Goal: Information Seeking & Learning: Learn about a topic

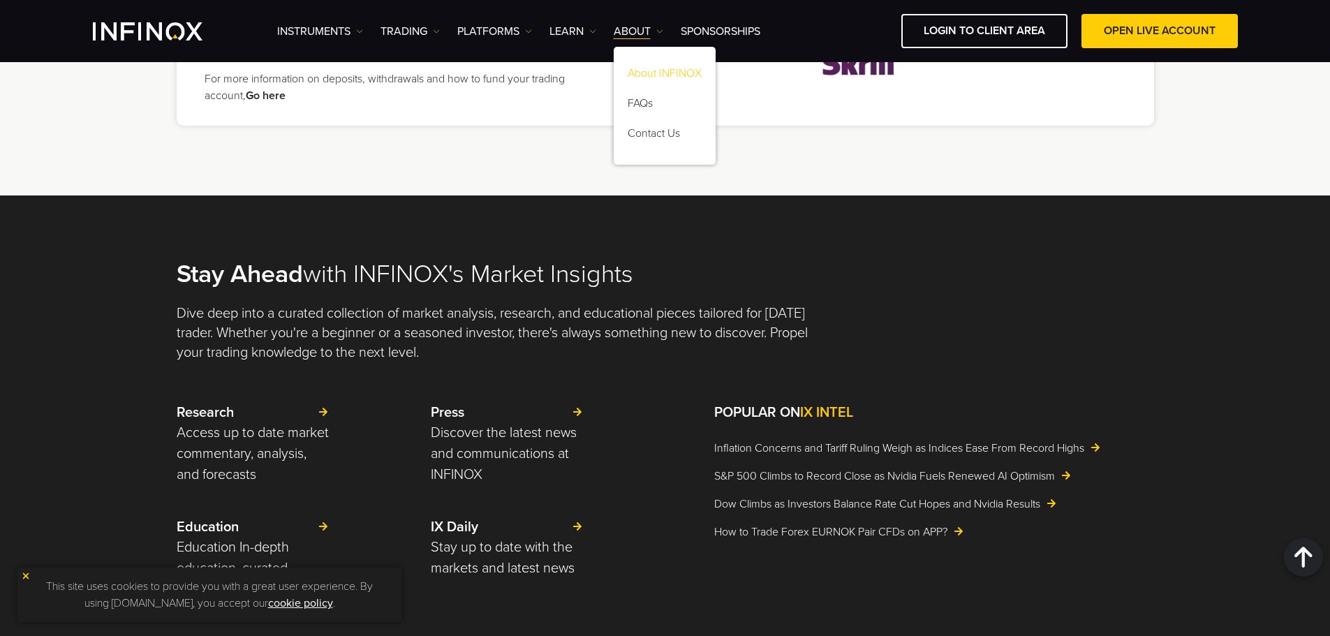
click at [670, 70] on link "About INFINOX" at bounding box center [665, 76] width 102 height 30
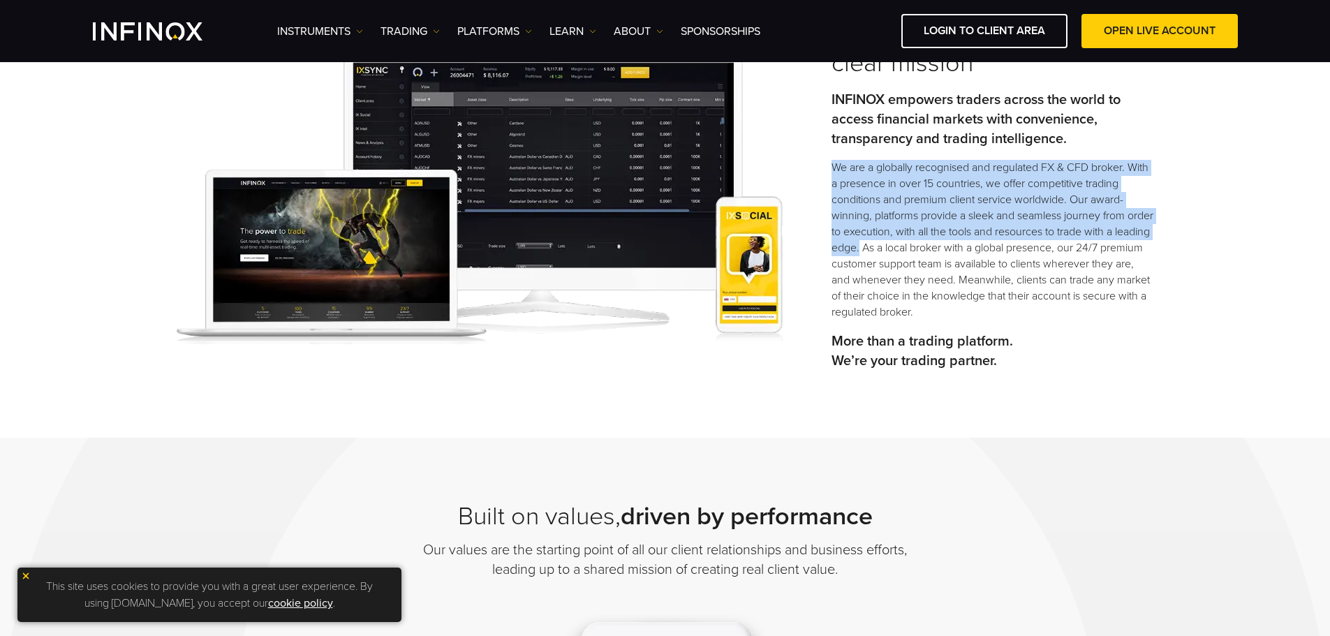
click at [896, 243] on div "Founded in 2009 with a clear mission INFINOX empowers traders across the world …" at bounding box center [666, 199] width 1006 height 365
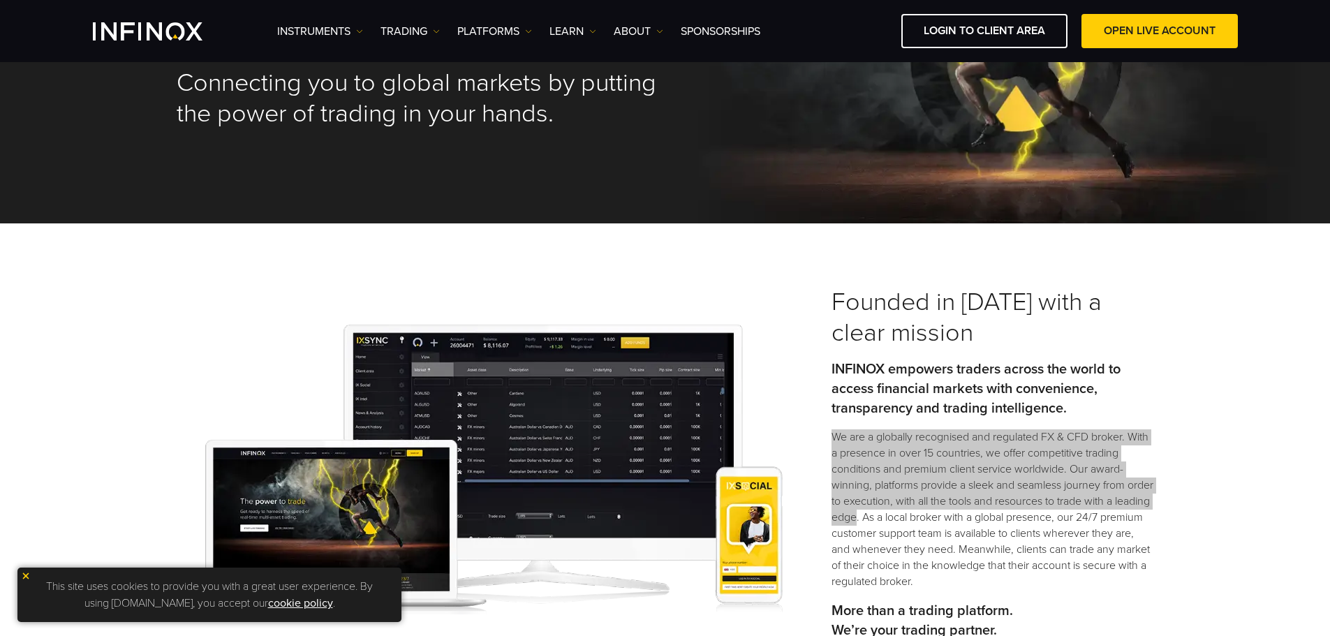
scroll to position [140, 0]
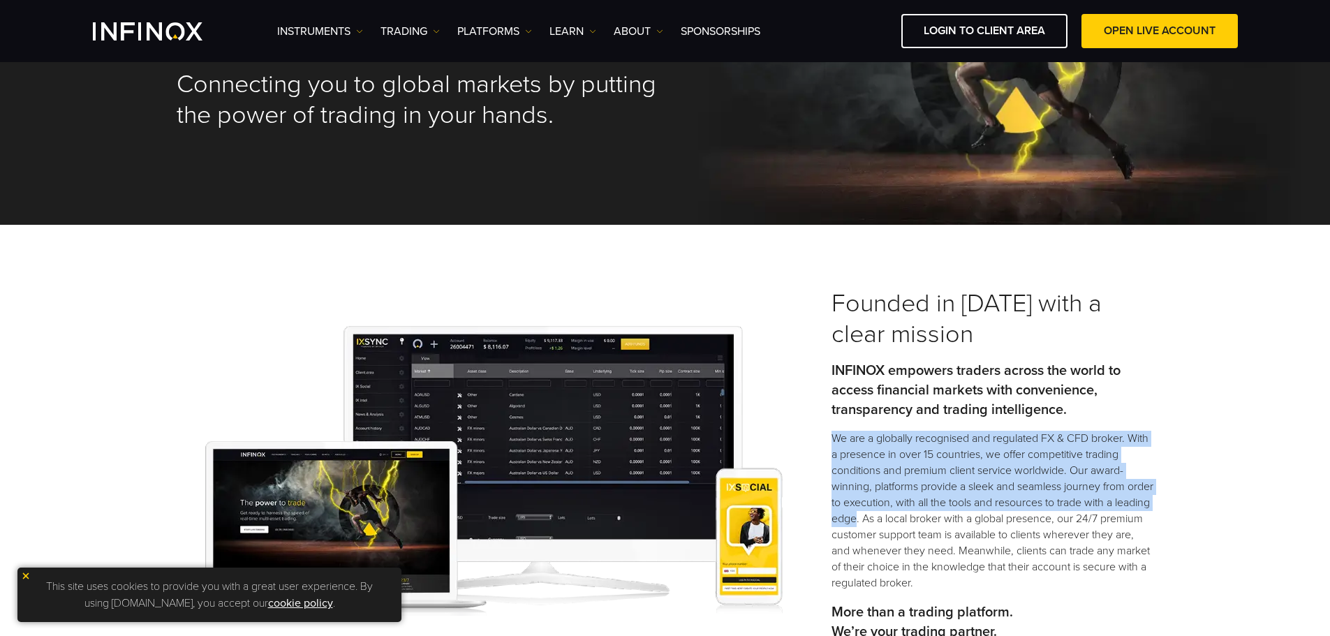
copy p "We are a globally recognised and regulated FX & CFD broker. With a presence in …"
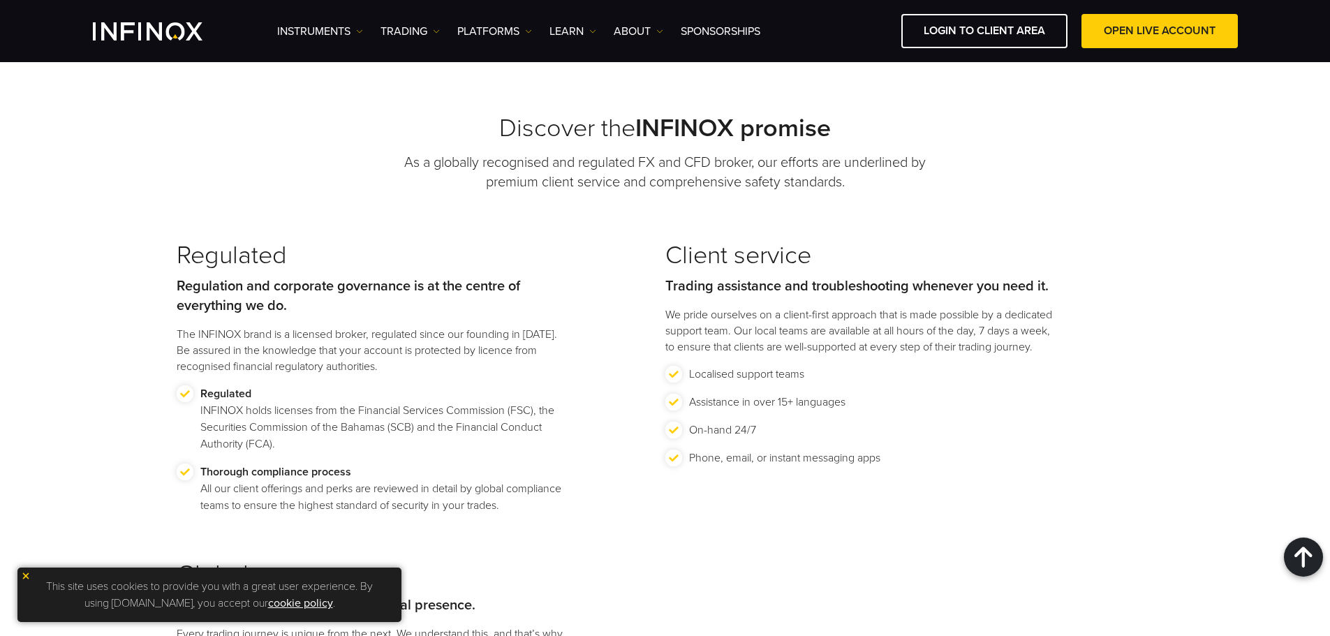
scroll to position [1397, 0]
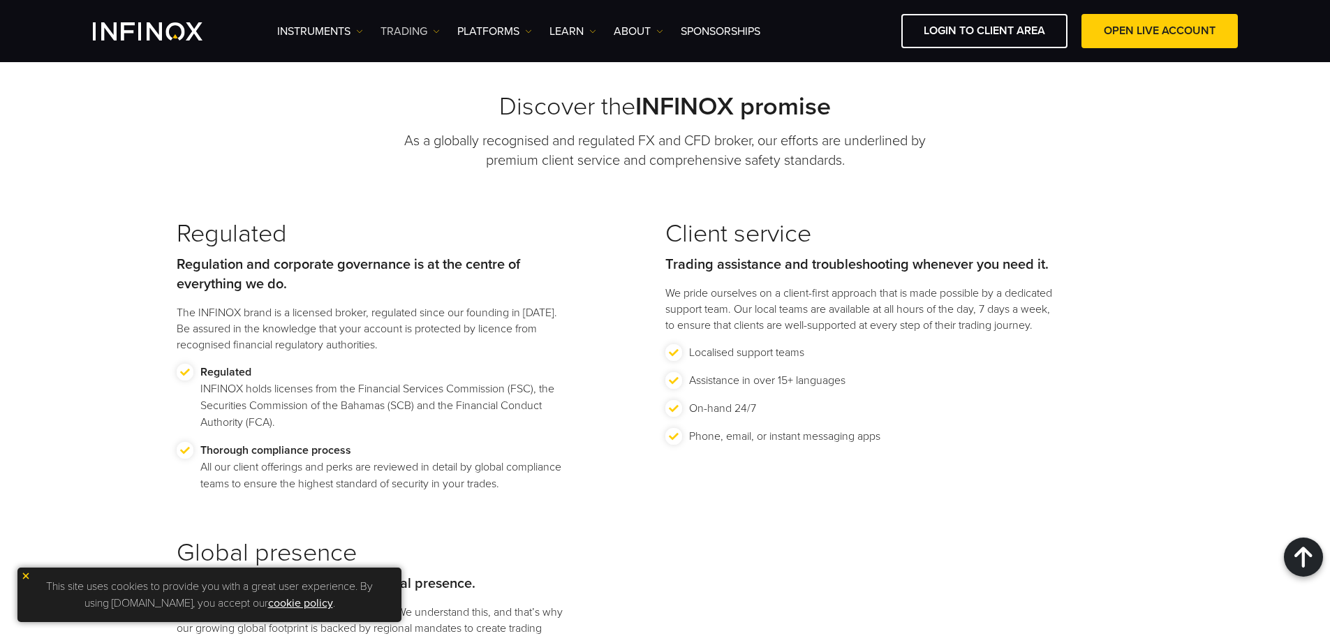
click at [429, 29] on link "TRADING" at bounding box center [410, 31] width 59 height 17
click at [659, 26] on link "ABOUT" at bounding box center [639, 31] width 50 height 17
click at [308, 150] on div "Discover the INFINOX promise As a globally recognised and regulated FX and CFD …" at bounding box center [666, 131] width 978 height 78
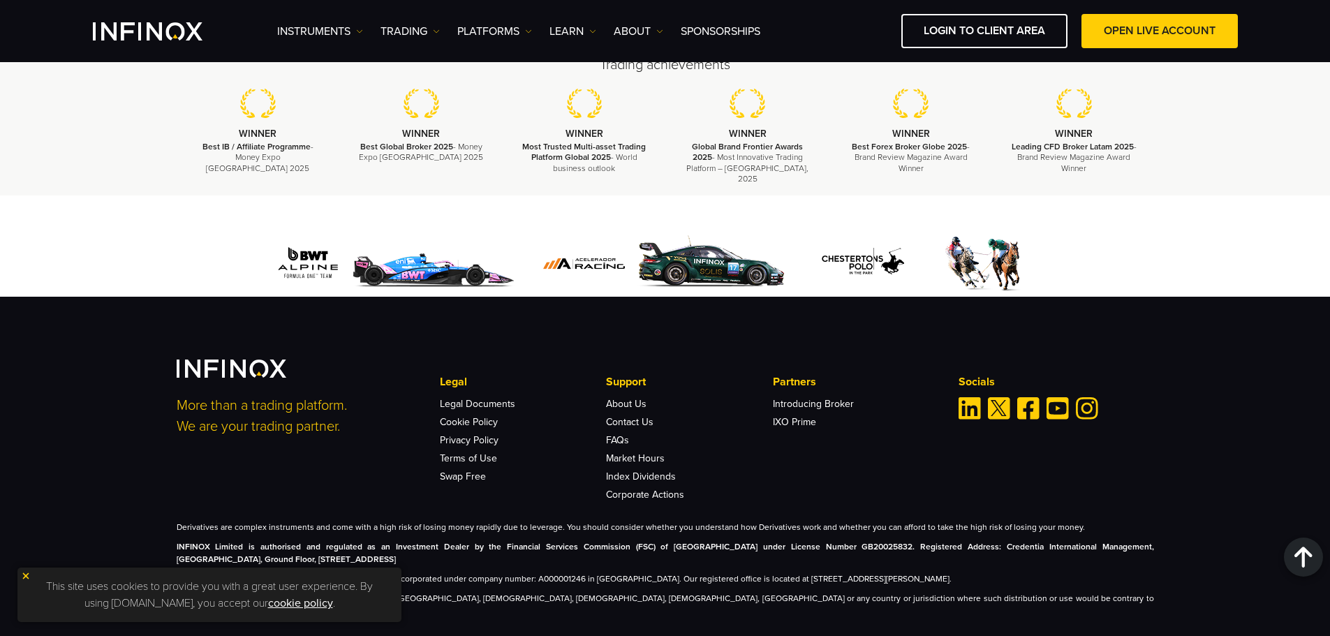
scroll to position [5058, 0]
